Goal: Find specific page/section: Find specific page/section

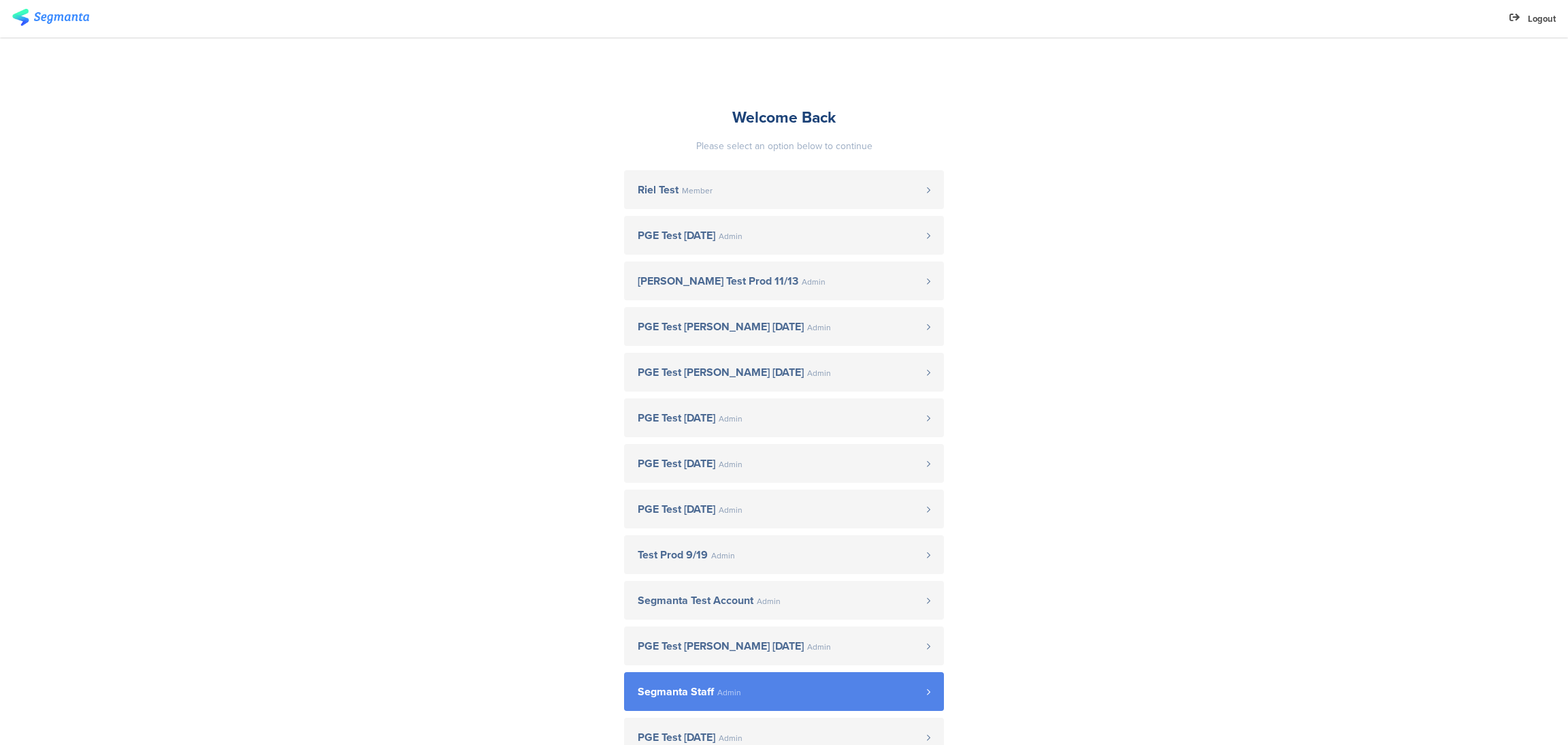
click at [767, 678] on link "Segmanta Staff Admin" at bounding box center [784, 691] width 320 height 39
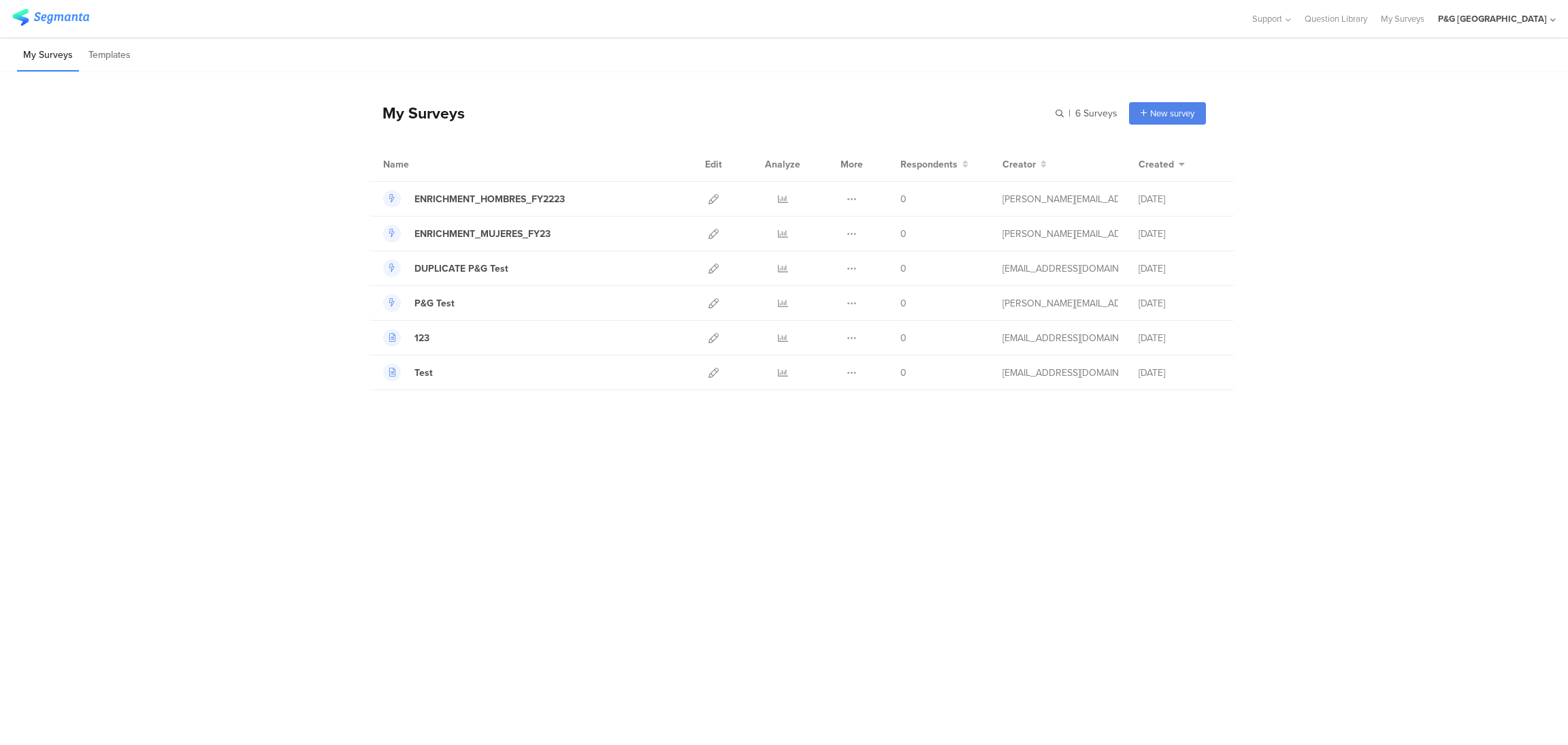
click at [316, 190] on div "My Surveys | 6 Surveys New survey Start from scratch Choose from templates Name…" at bounding box center [784, 241] width 1568 height 338
click at [266, 241] on div "My Surveys | 6 Surveys New survey Start from scratch Choose from templates Name…" at bounding box center [784, 241] width 1568 height 338
